Goal: Find specific page/section: Find specific page/section

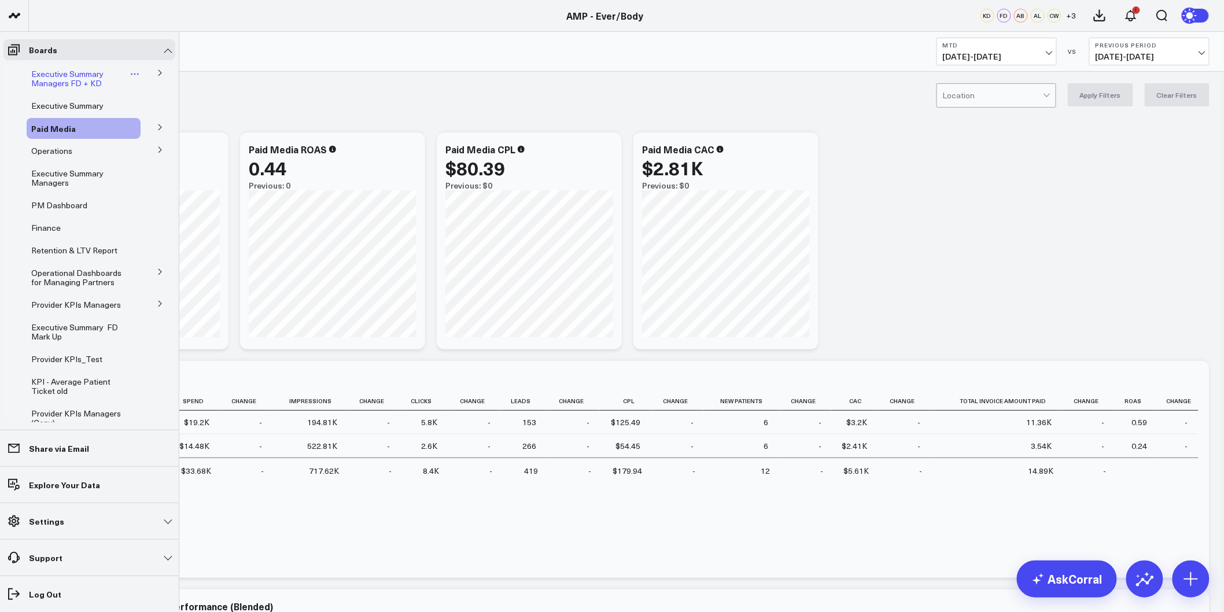
click at [64, 72] on span "Executive Summary Managers FD + KD" at bounding box center [67, 78] width 72 height 20
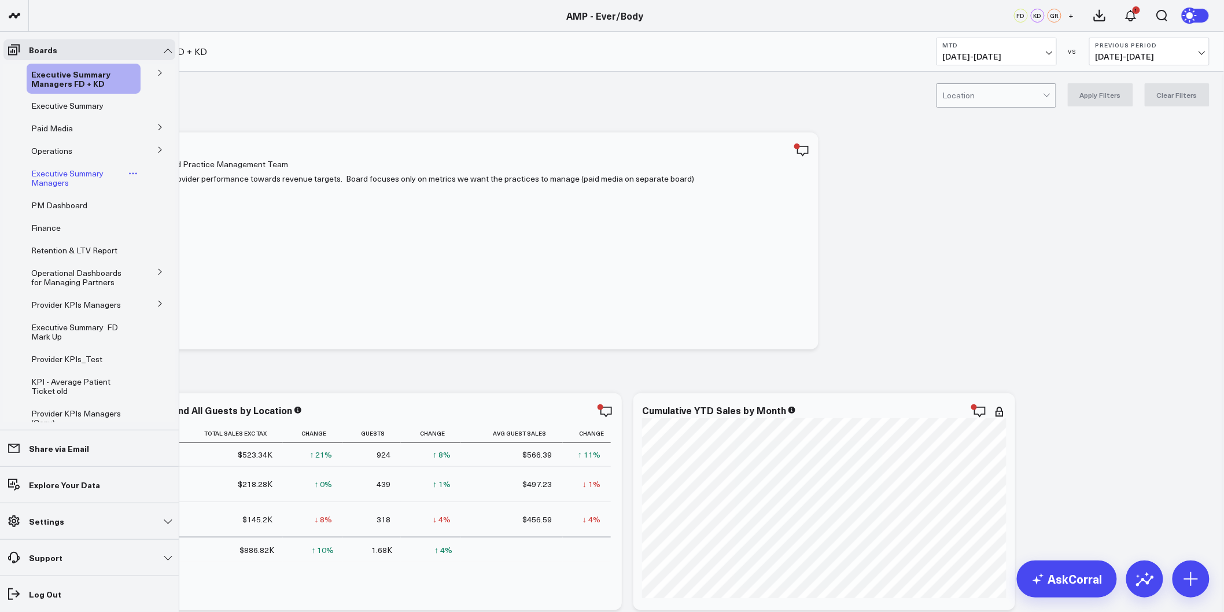
click at [53, 176] on span "Executive Summary Managers" at bounding box center [67, 178] width 72 height 20
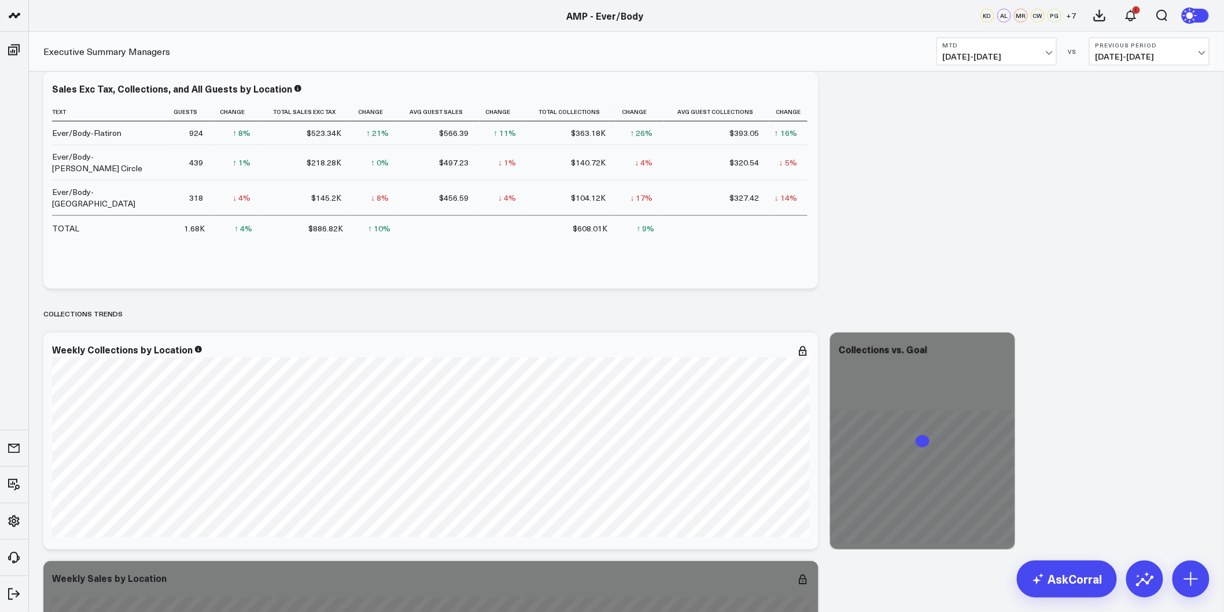
scroll to position [514, 0]
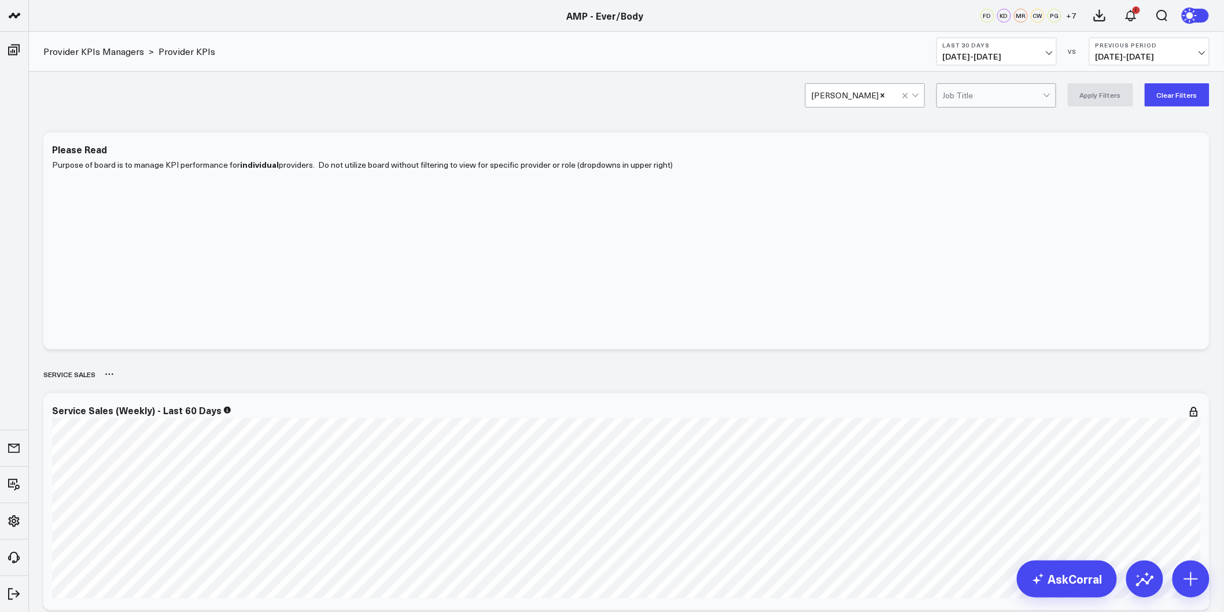
click at [785, 367] on div "Service Sales" at bounding box center [626, 374] width 1166 height 27
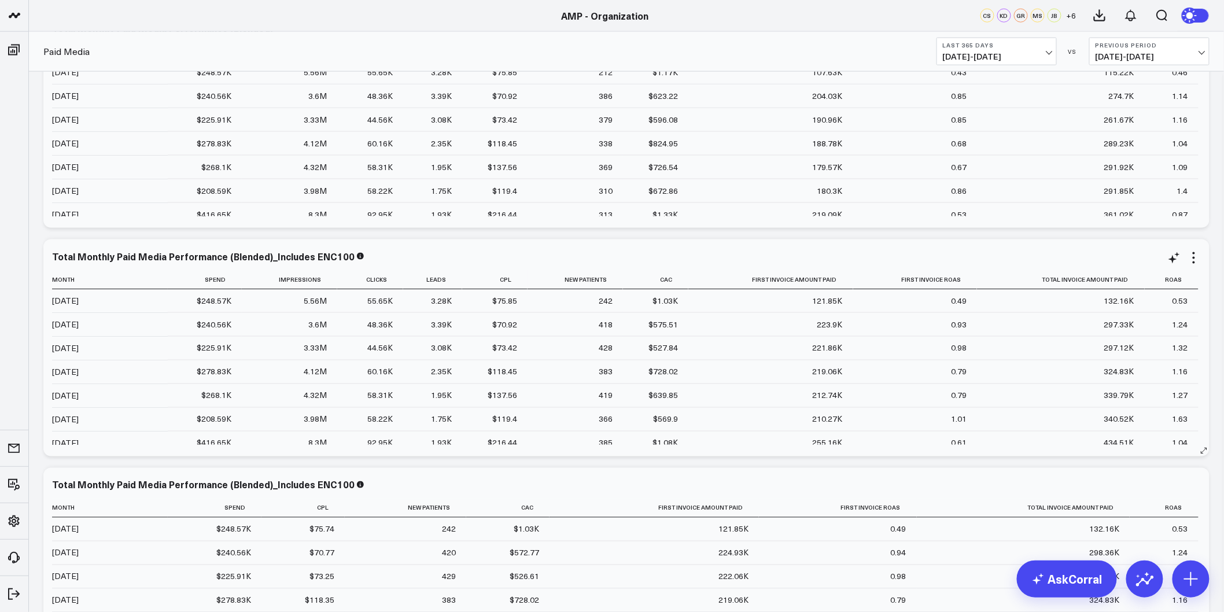
scroll to position [385, 0]
